Goal: Use online tool/utility: Utilize a website feature to perform a specific function

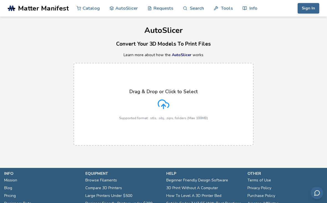
click at [164, 103] on icon at bounding box center [164, 105] width 12 height 12
click at [0, 0] on input "Drag & Drop or Click to Select Supported format: .stls, .obj, .zips, folders (M…" at bounding box center [0, 0] width 0 height 0
click at [180, 57] on link "AutoSlicer" at bounding box center [182, 54] width 20 height 5
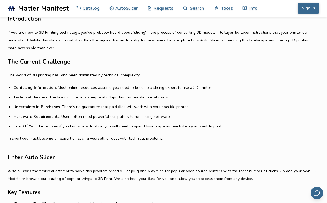
scroll to position [139, 0]
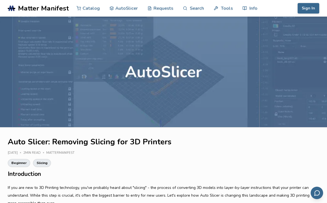
scroll to position [128, 0]
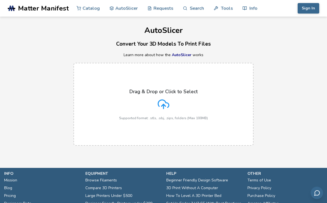
click at [180, 104] on div "Drag & Drop or Click to Select Supported format: .stls, .obj, .zips, folders (M…" at bounding box center [163, 104] width 89 height 31
click at [0, 0] on input "Drag & Drop or Click to Select Supported format: .stls, .obj, .zips, folders (M…" at bounding box center [0, 0] width 0 height 0
